Goal: Information Seeking & Learning: Learn about a topic

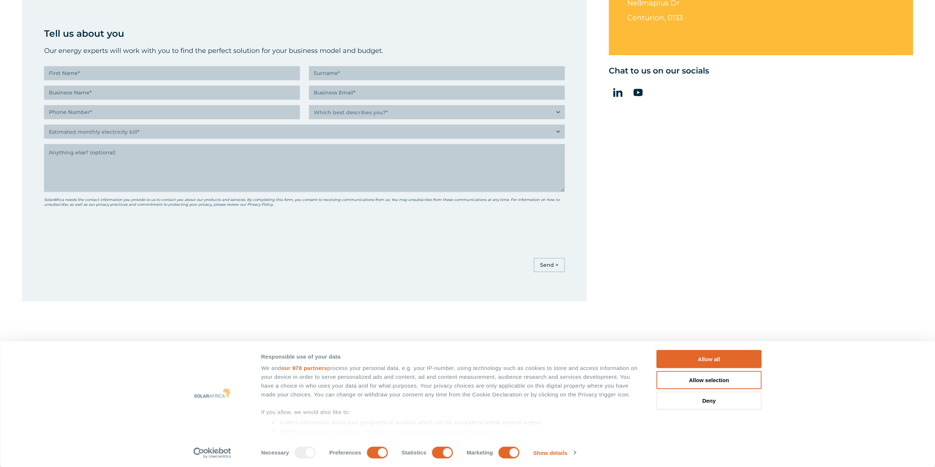
scroll to position [478, 0]
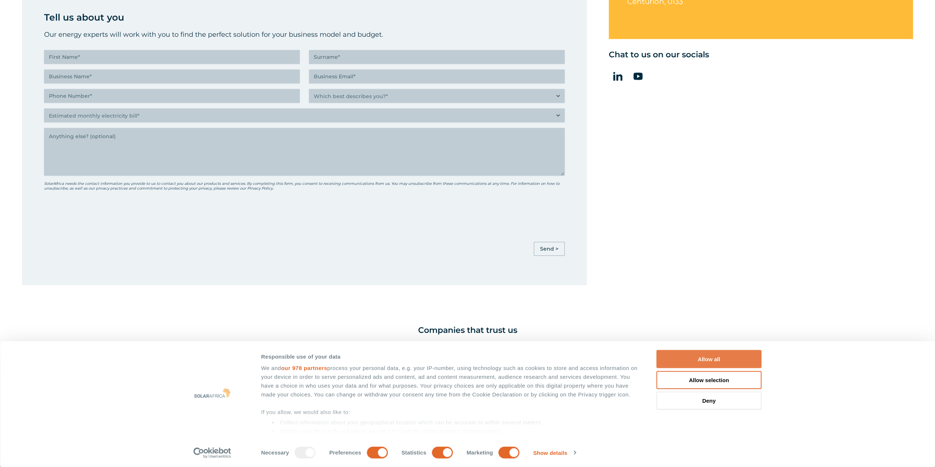
click at [724, 356] on button "Allow all" at bounding box center [709, 359] width 105 height 18
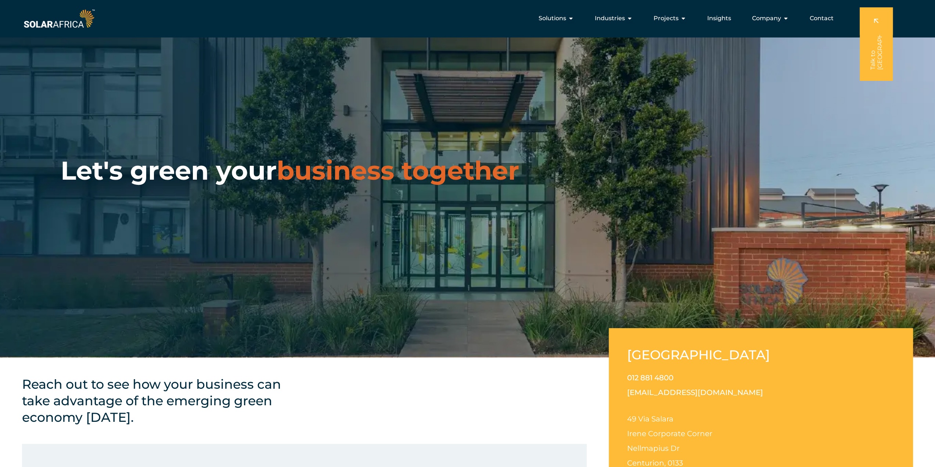
scroll to position [0, 0]
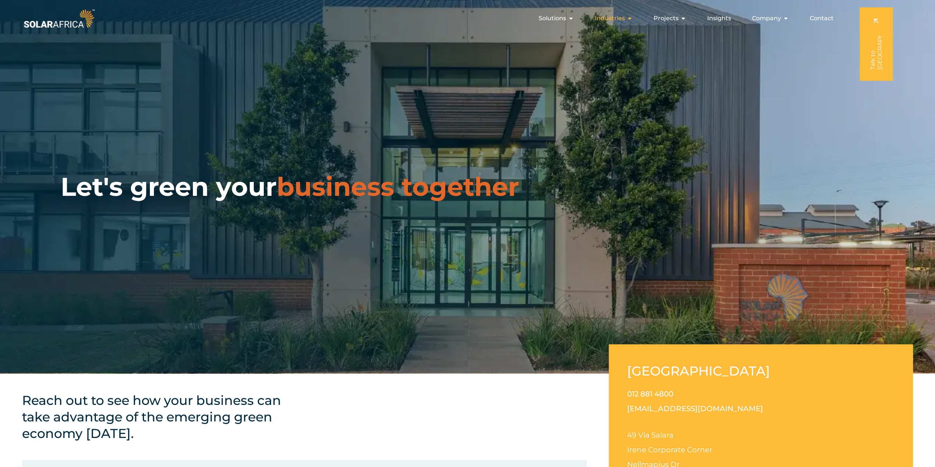
click at [631, 17] on icon "Menu" at bounding box center [630, 18] width 6 height 6
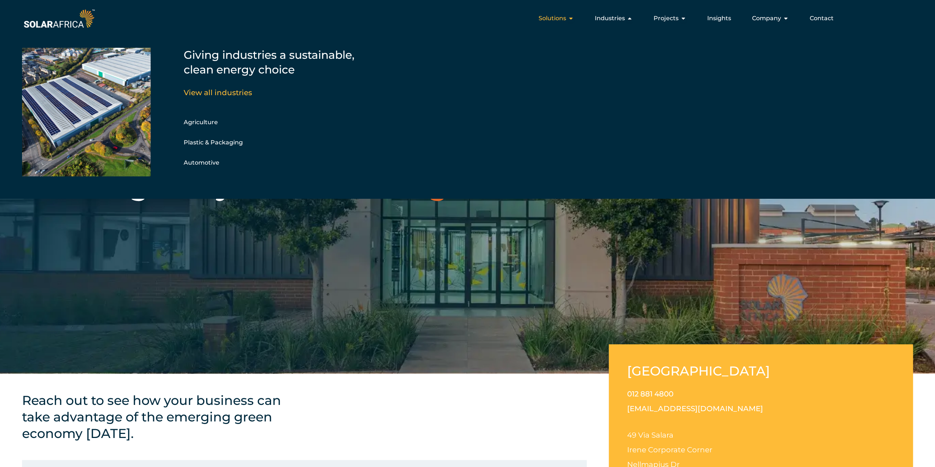
click at [570, 19] on icon "Menu" at bounding box center [571, 18] width 6 height 6
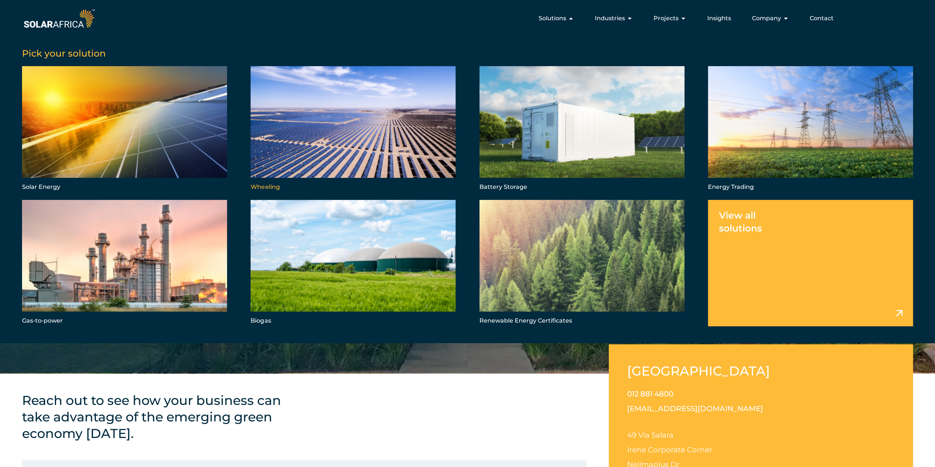
click at [381, 126] on link "Menu" at bounding box center [353, 129] width 205 height 126
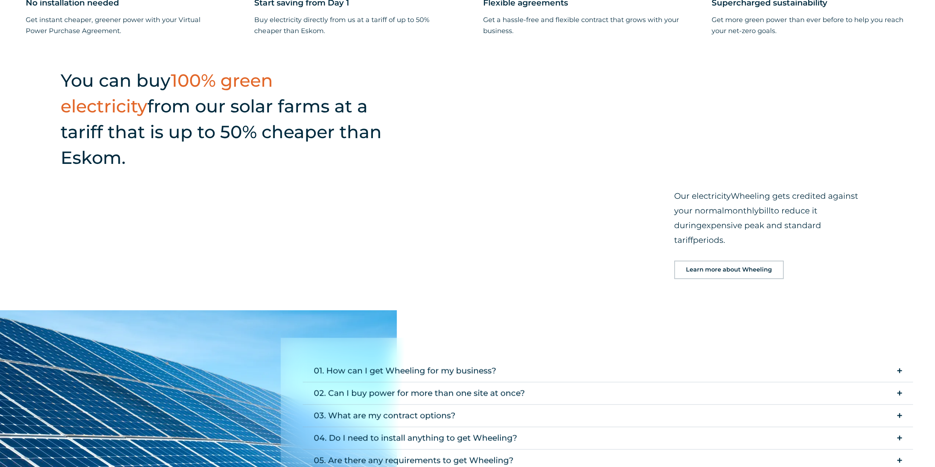
scroll to position [956, 0]
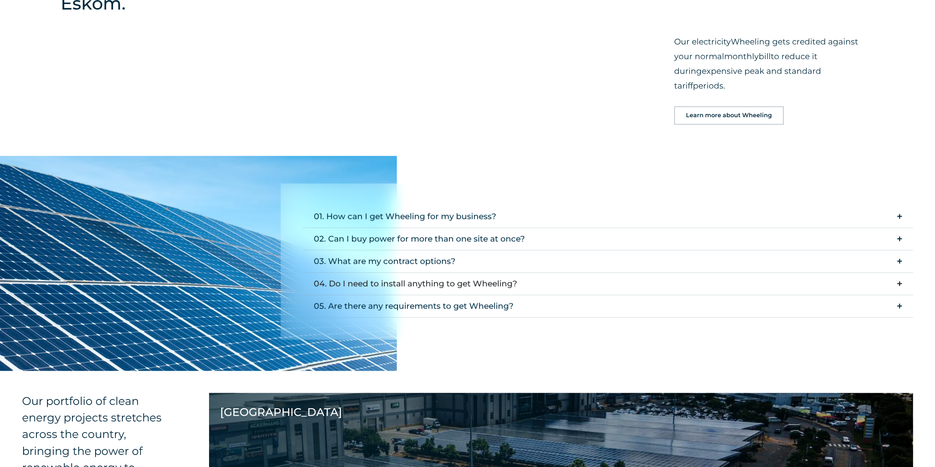
click at [609, 273] on summary "04. Do I need to install anything to get Wheeling?" at bounding box center [608, 284] width 611 height 22
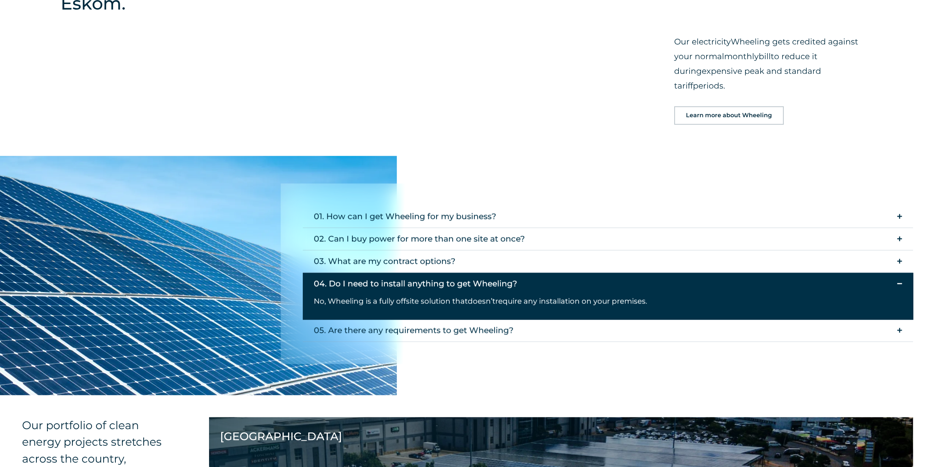
click at [609, 273] on summary "04. Do I need to install anything to get Wheeling?" at bounding box center [608, 284] width 611 height 22
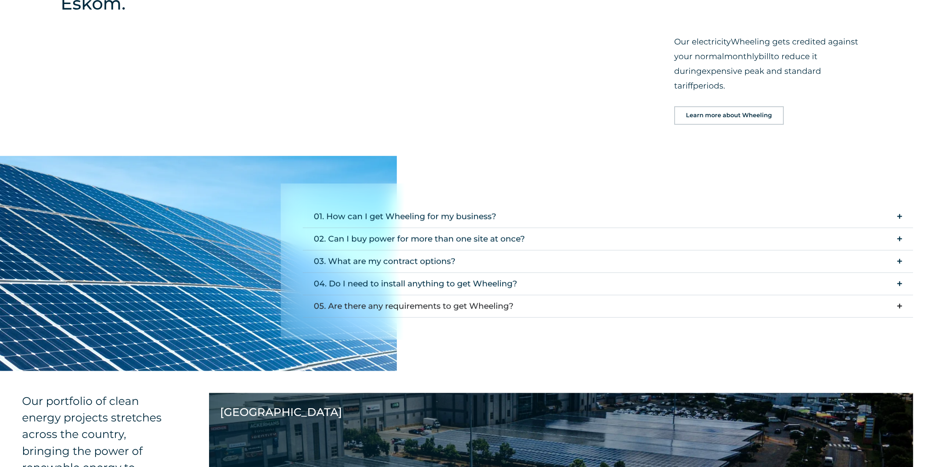
click at [588, 295] on summary "05. Are there any requirements to get Wheeling?" at bounding box center [608, 306] width 611 height 22
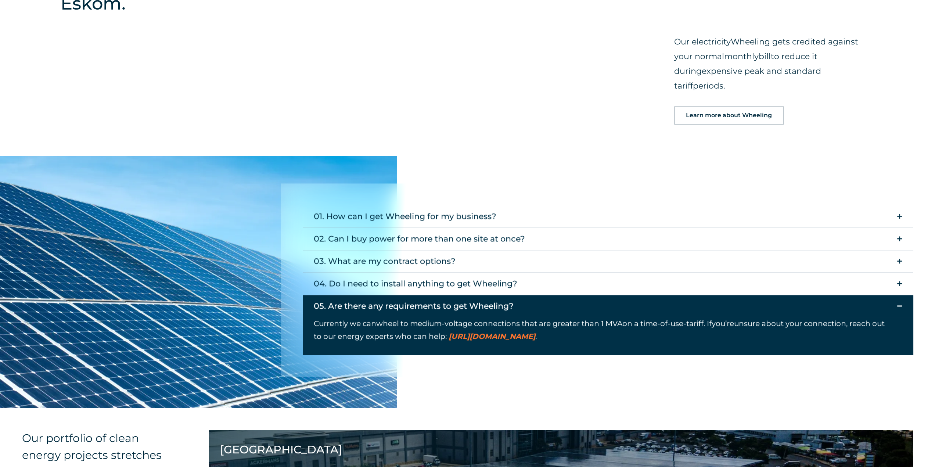
click at [604, 295] on summary "05. Are there any requirements to get Wheeling?" at bounding box center [608, 306] width 611 height 22
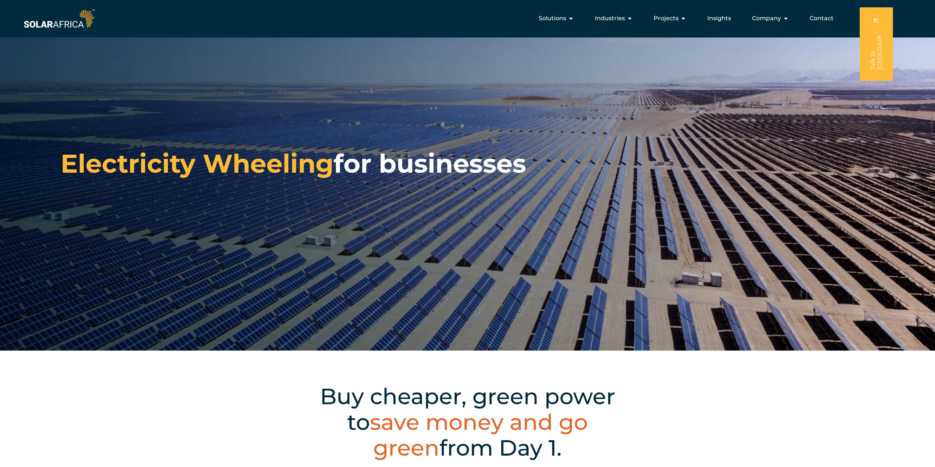
scroll to position [0, 0]
